Goal: Task Accomplishment & Management: Use online tool/utility

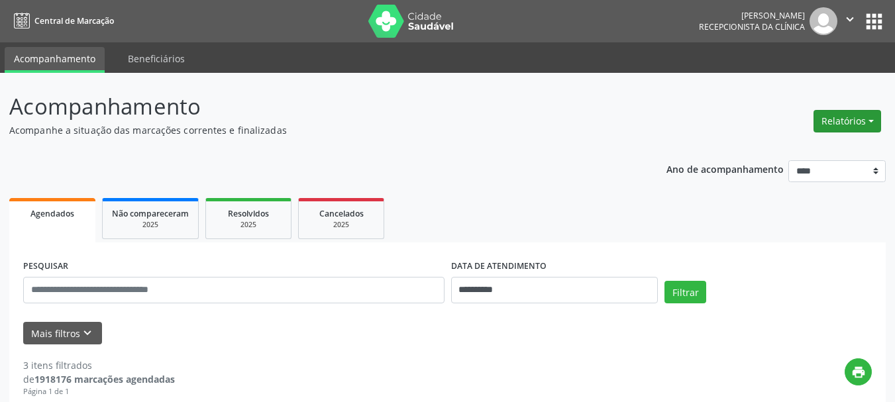
click at [853, 123] on button "Relatórios" at bounding box center [848, 121] width 68 height 23
click at [785, 155] on link "Agendamentos" at bounding box center [811, 149] width 142 height 19
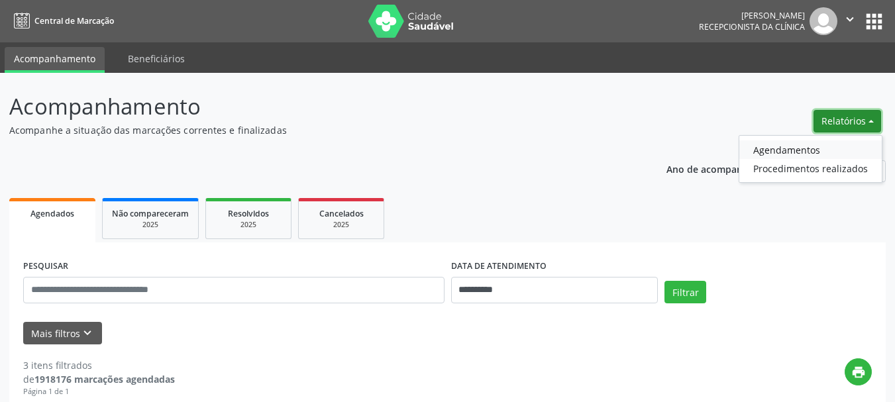
select select "*"
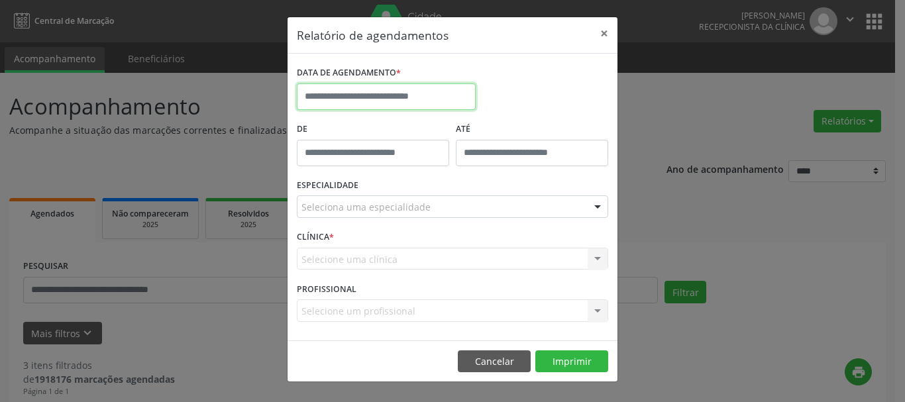
click at [355, 93] on input "text" at bounding box center [386, 96] width 179 height 27
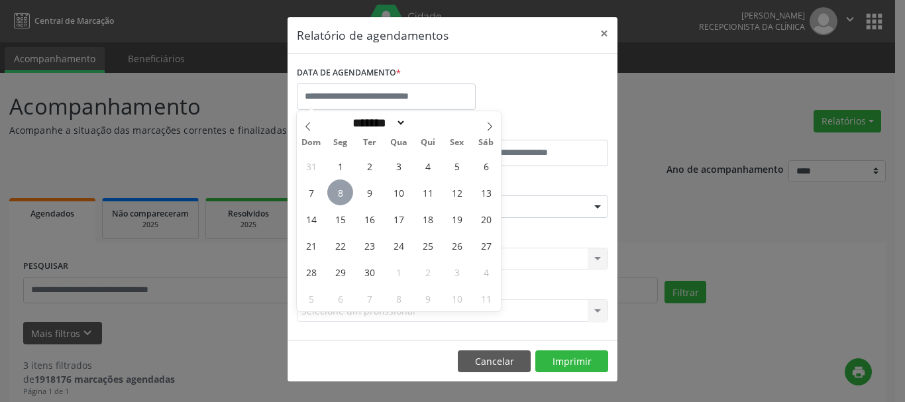
click at [349, 193] on span "8" at bounding box center [340, 193] width 26 height 26
type input "**********"
click at [349, 193] on span "8" at bounding box center [340, 193] width 26 height 26
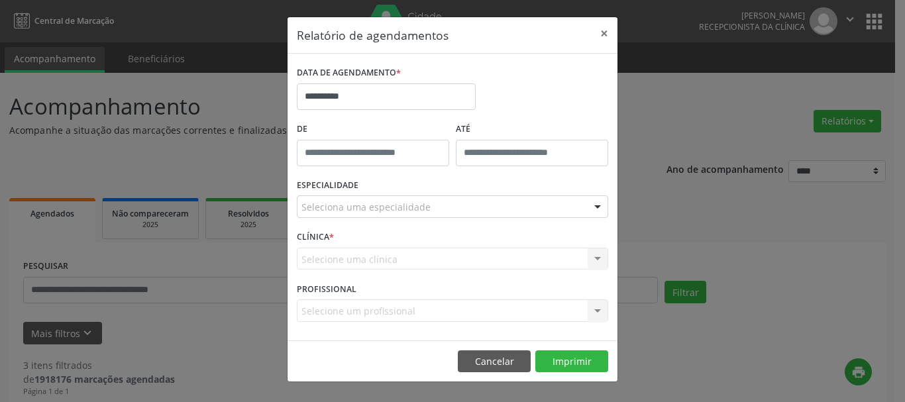
click at [349, 193] on label "ESPECIALIDADE" at bounding box center [328, 186] width 62 height 21
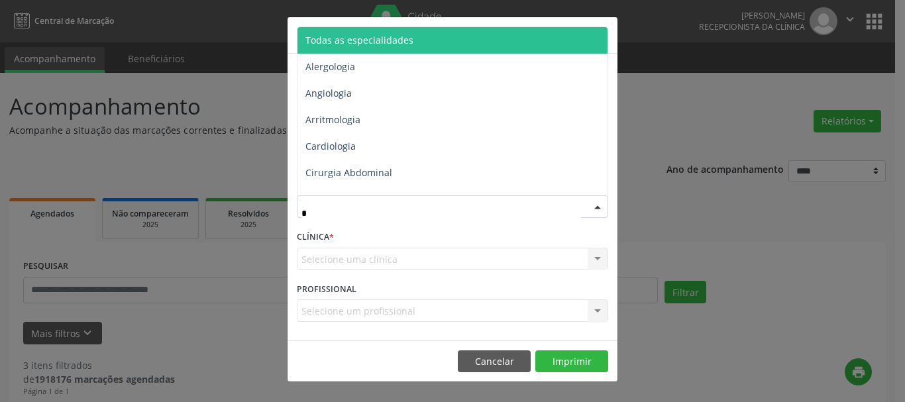
type input "**"
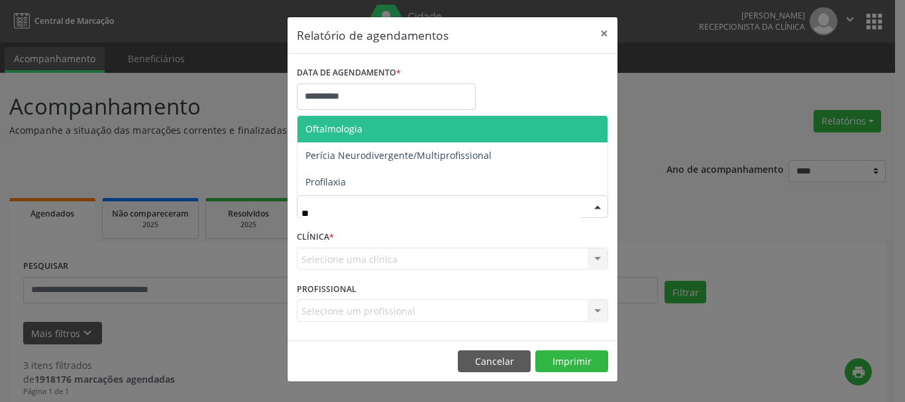
click at [370, 131] on span "Oftalmologia" at bounding box center [453, 129] width 310 height 27
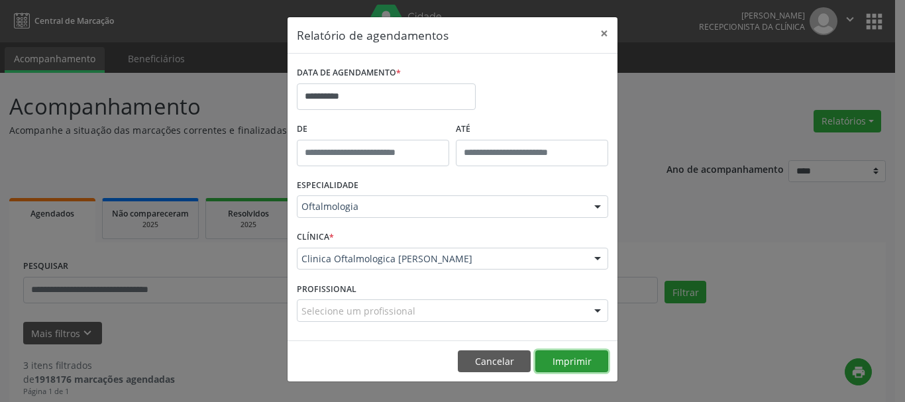
click at [581, 355] on button "Imprimir" at bounding box center [571, 362] width 73 height 23
